Goal: Information Seeking & Learning: Learn about a topic

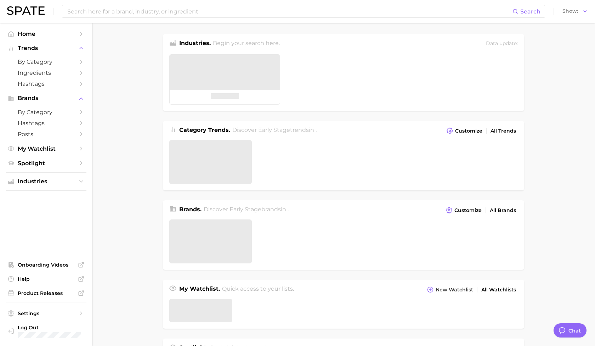
type textarea "x"
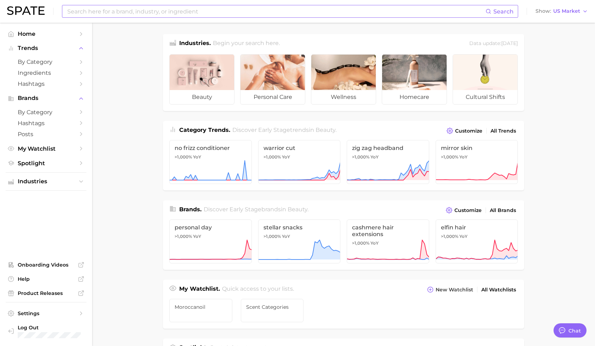
click at [193, 13] on input at bounding box center [276, 11] width 419 height 12
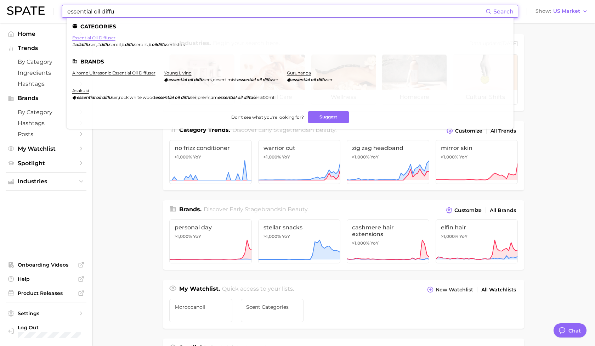
type input "essential oil diffu"
click at [102, 37] on link "essential oil diffuser" at bounding box center [93, 37] width 43 height 5
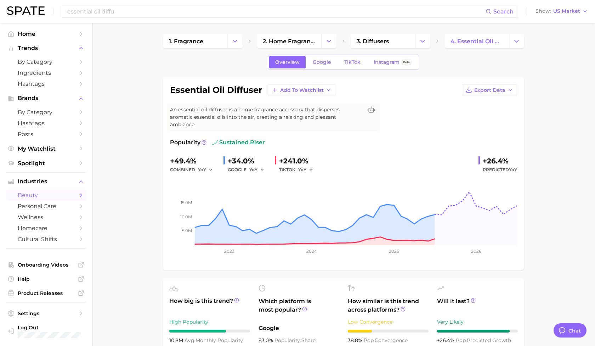
type textarea "x"
click at [348, 62] on span "TikTok" at bounding box center [352, 62] width 16 height 6
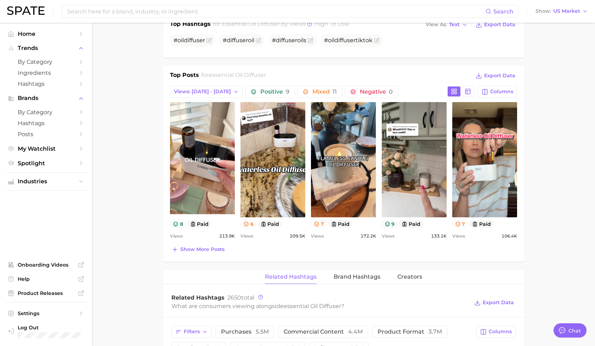
scroll to position [292, 0]
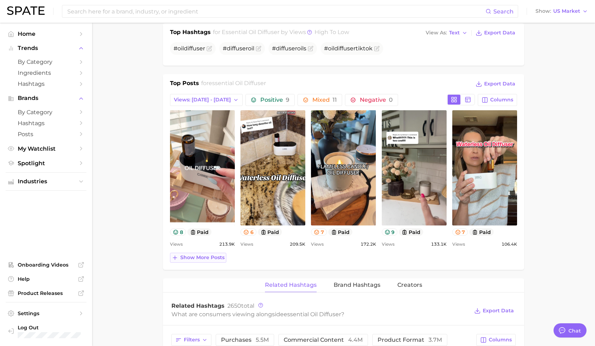
click at [203, 252] on button "Show more posts" at bounding box center [198, 257] width 56 height 10
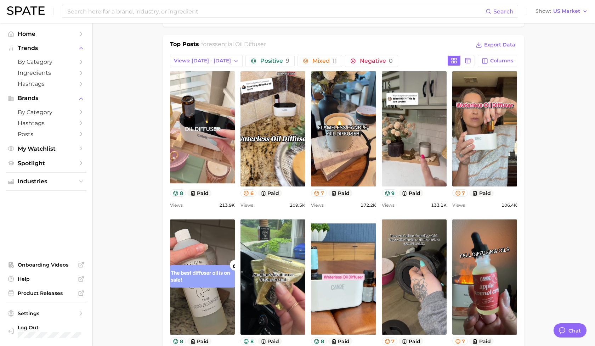
scroll to position [329, 0]
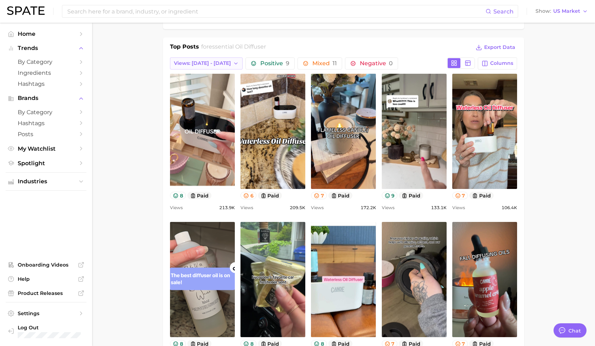
click at [233, 61] on icon "button" at bounding box center [236, 64] width 6 height 6
click at [211, 96] on button "Total Views" at bounding box center [204, 102] width 78 height 13
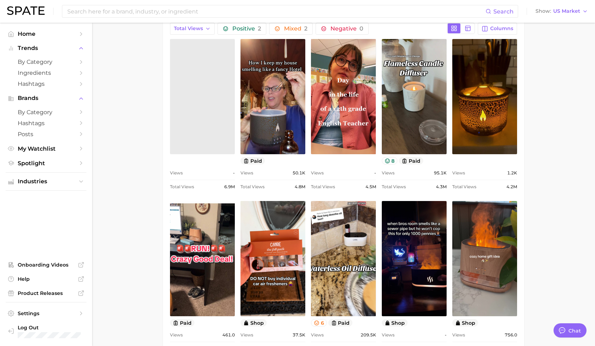
scroll to position [0, 0]
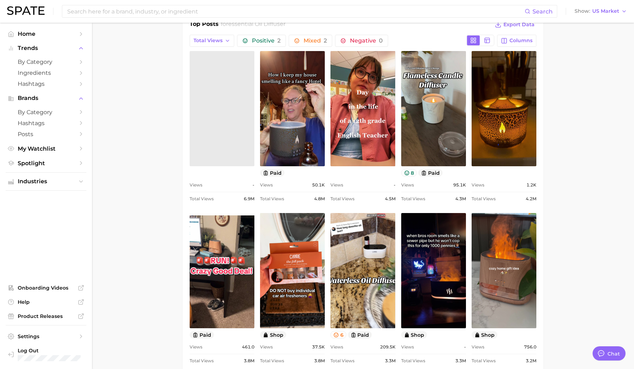
type textarea "x"
